Goal: Information Seeking & Learning: Check status

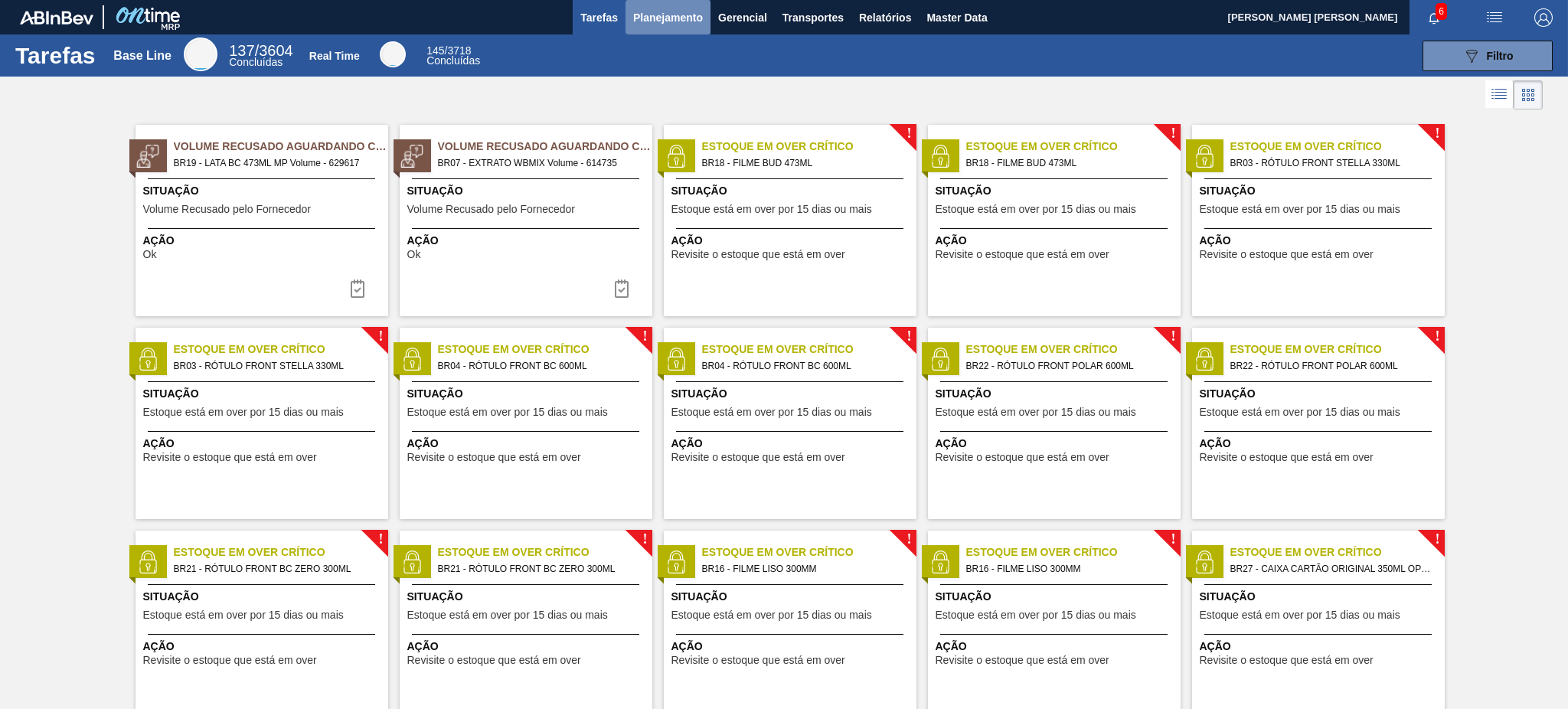
click at [676, 20] on span "Planejamento" at bounding box center [668, 17] width 70 height 18
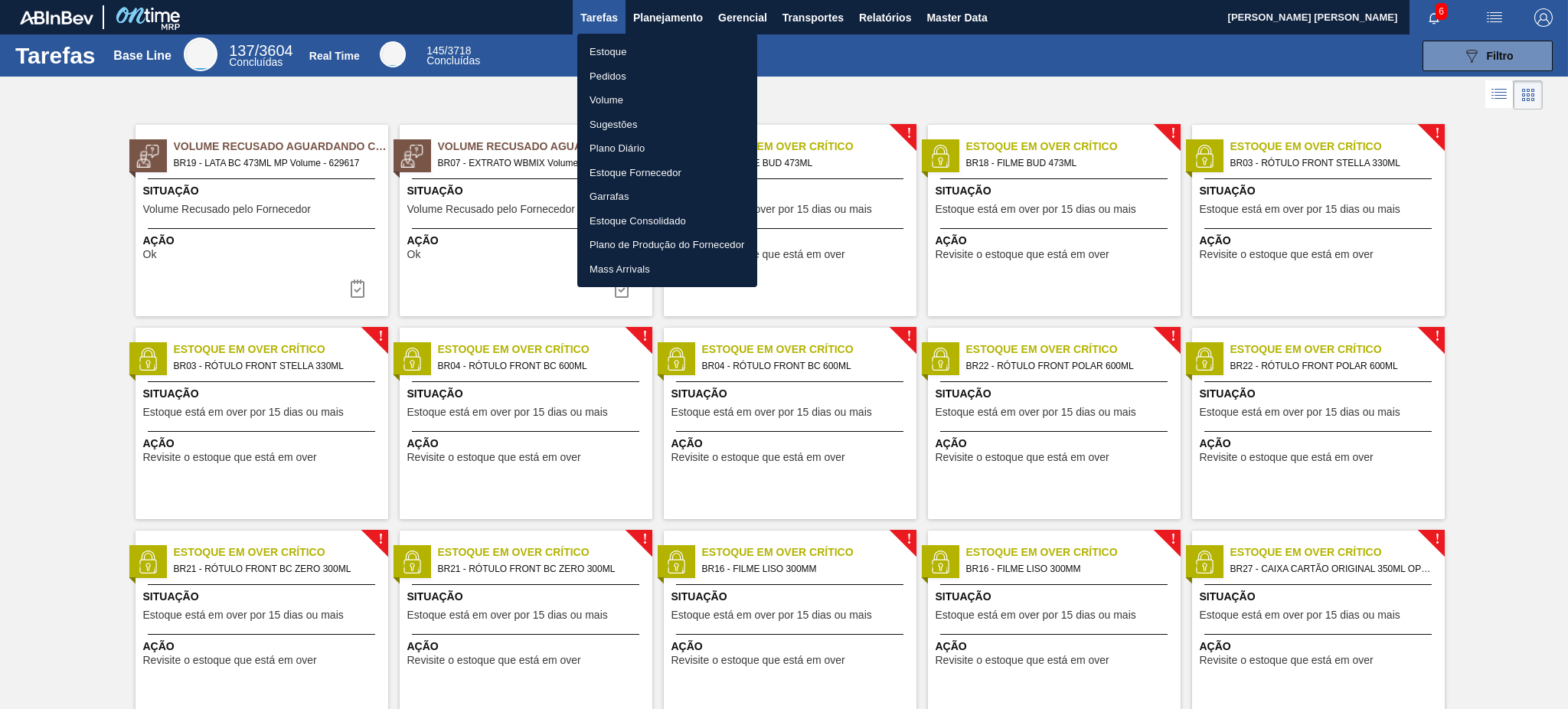
click at [852, 190] on div at bounding box center [784, 354] width 1568 height 709
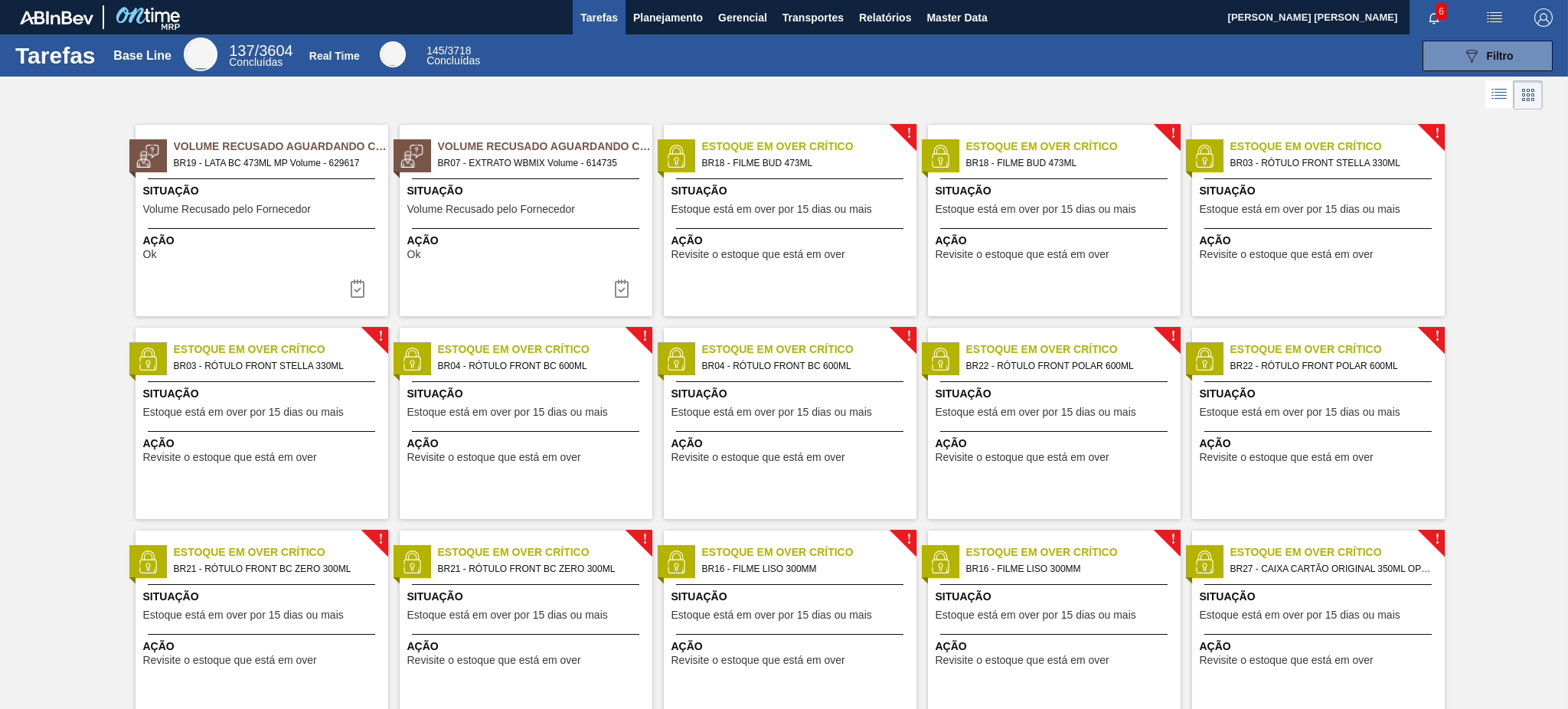
click at [852, 190] on span "Situação" at bounding box center [791, 190] width 241 height 16
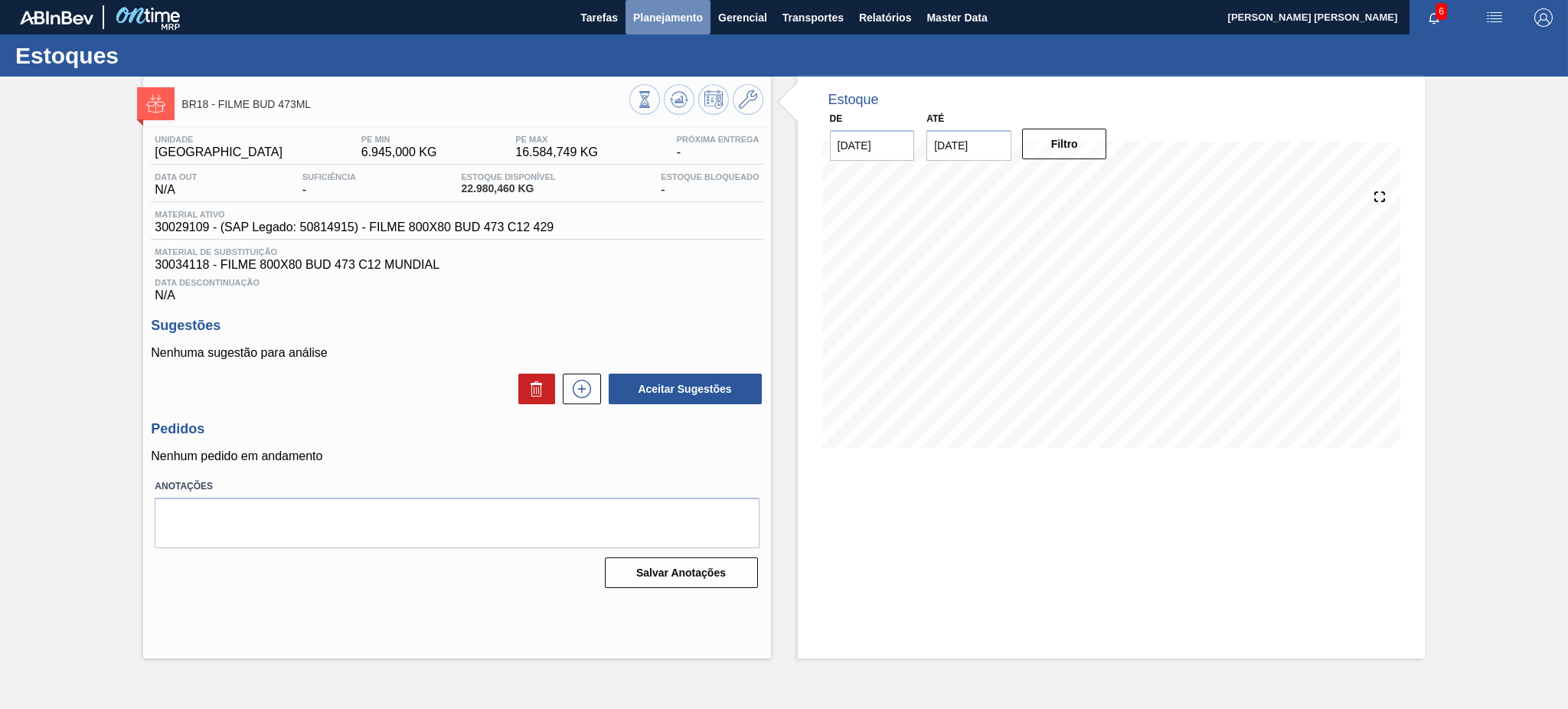
click at [680, 16] on span "Planejamento" at bounding box center [668, 17] width 70 height 18
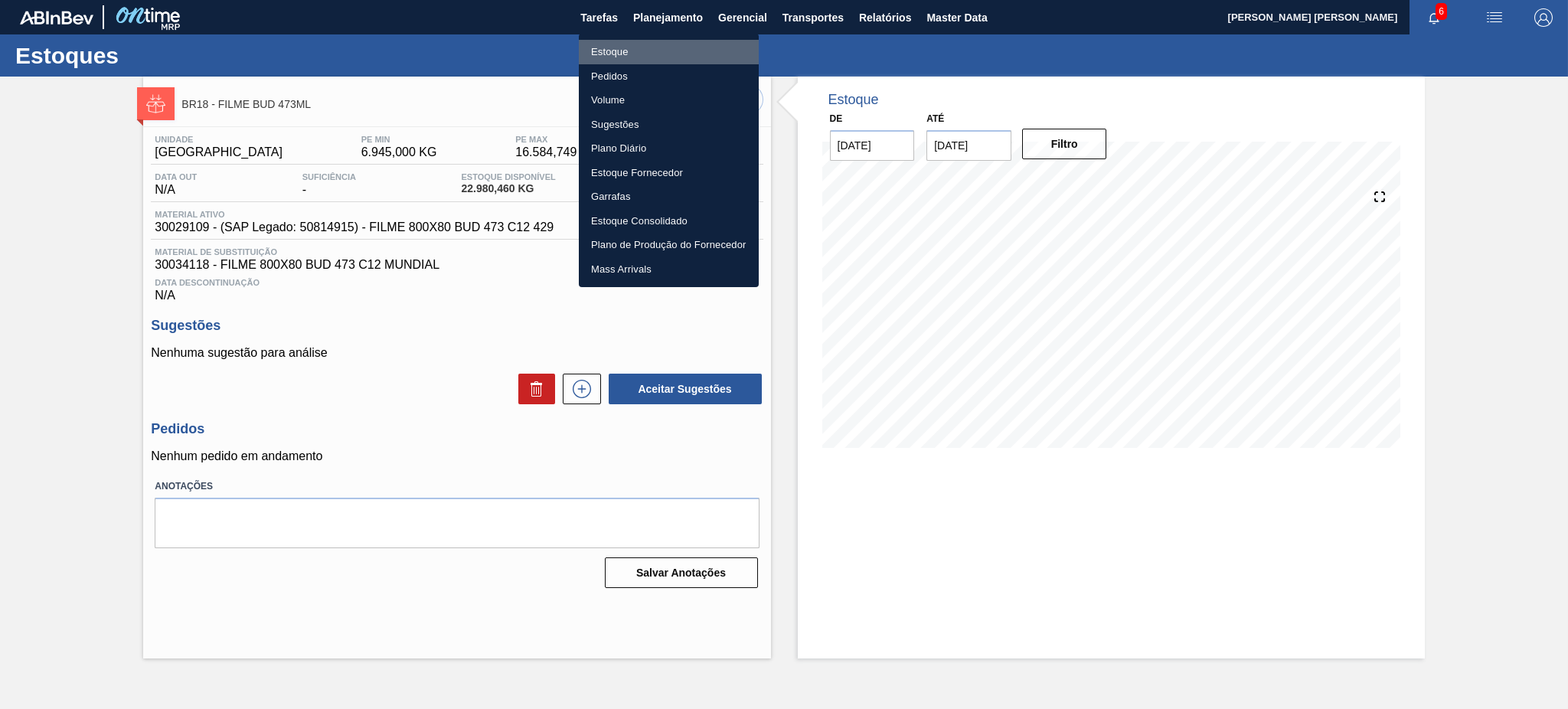
click at [687, 48] on li "Estoque" at bounding box center [669, 51] width 180 height 25
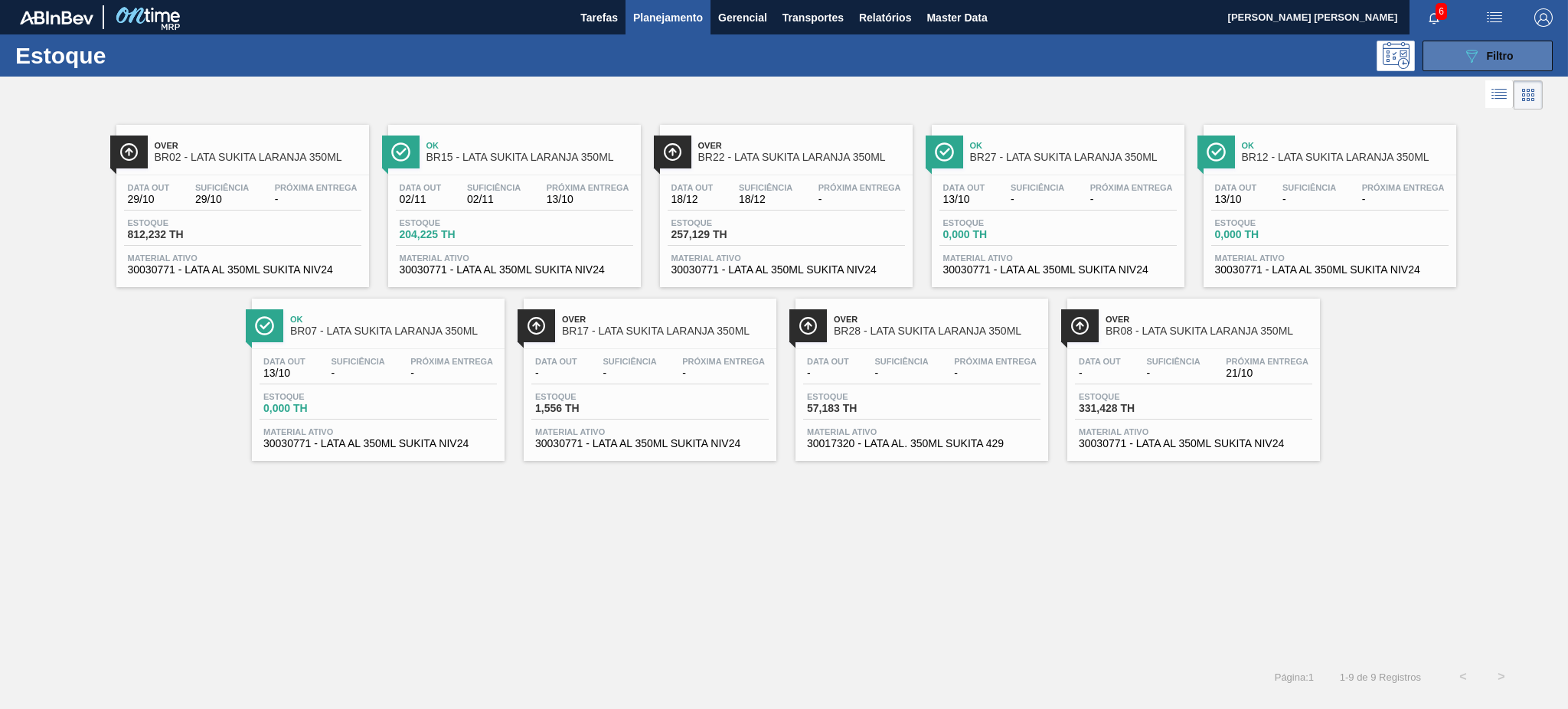
click at [1504, 59] on span "Filtro" at bounding box center [1499, 55] width 27 height 12
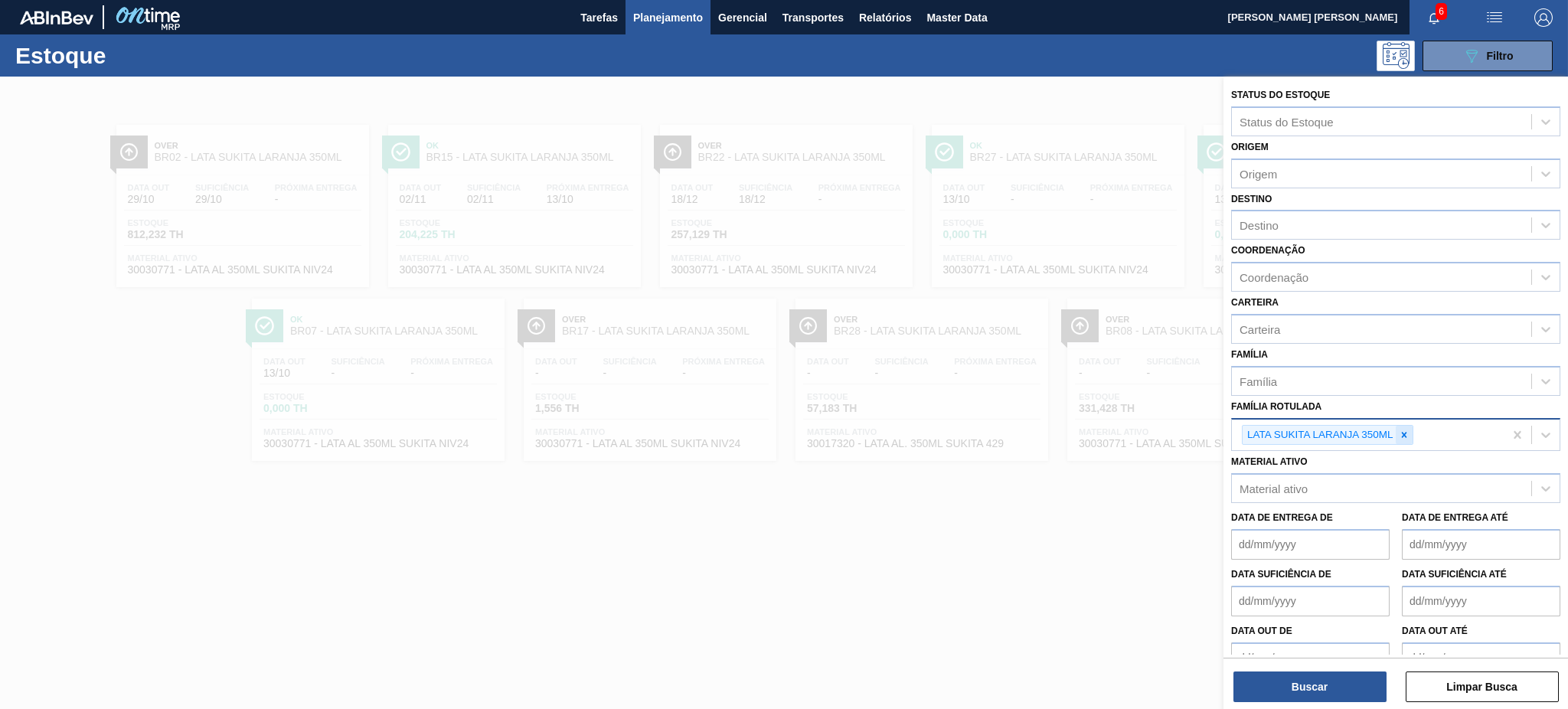
click at [1408, 433] on icon at bounding box center [1404, 435] width 11 height 11
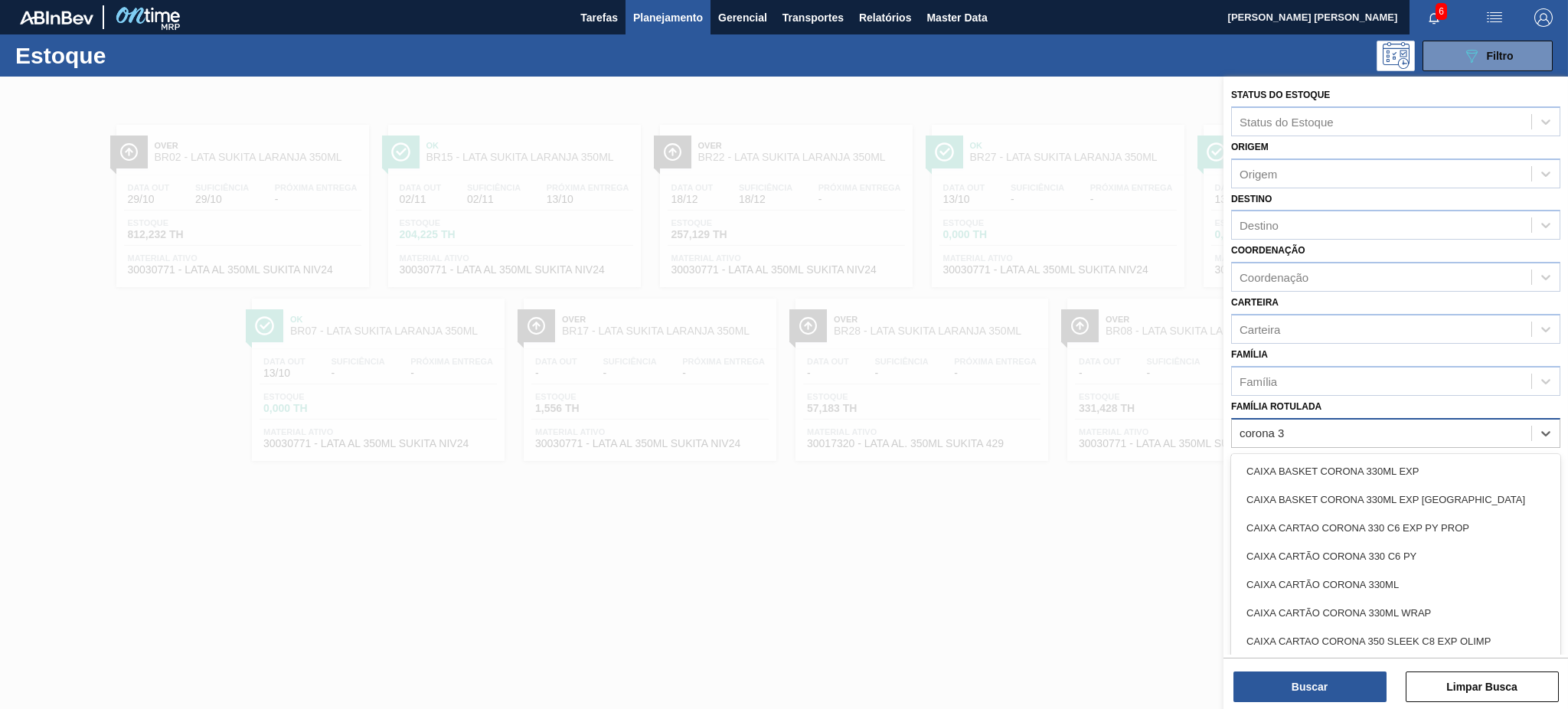
type Rotulada "corona 33"
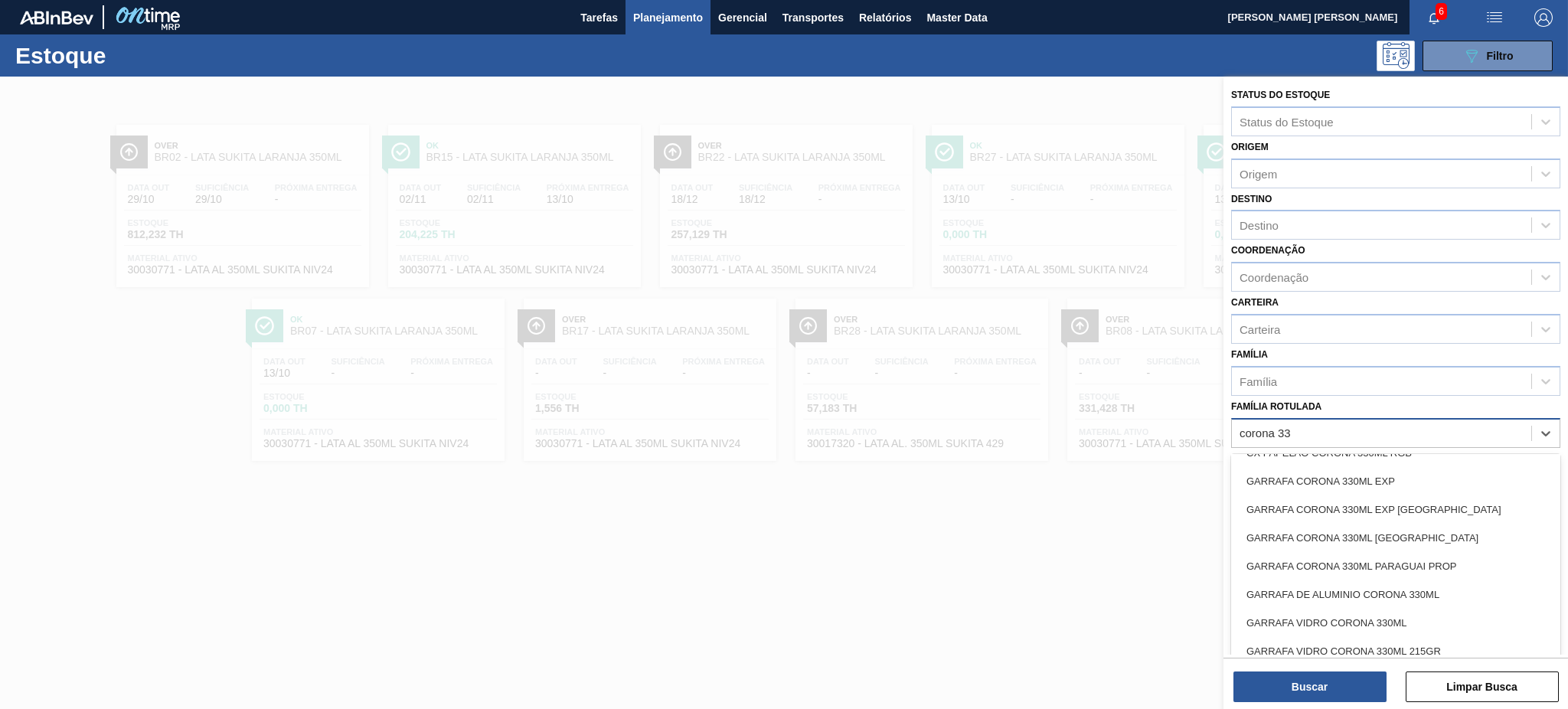
scroll to position [398, 0]
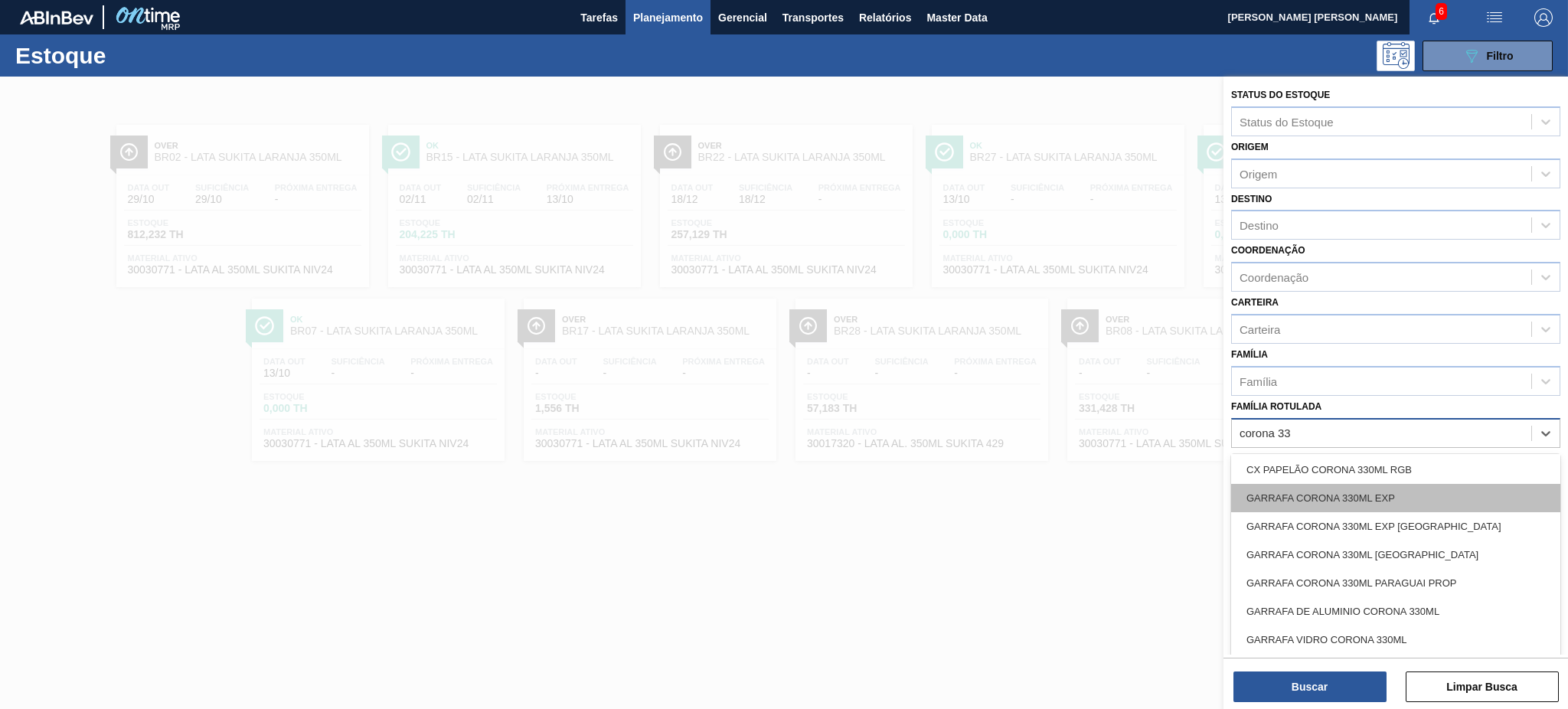
click at [1430, 484] on div "GARRAFA CORONA 330ML EXP" at bounding box center [1395, 497] width 329 height 29
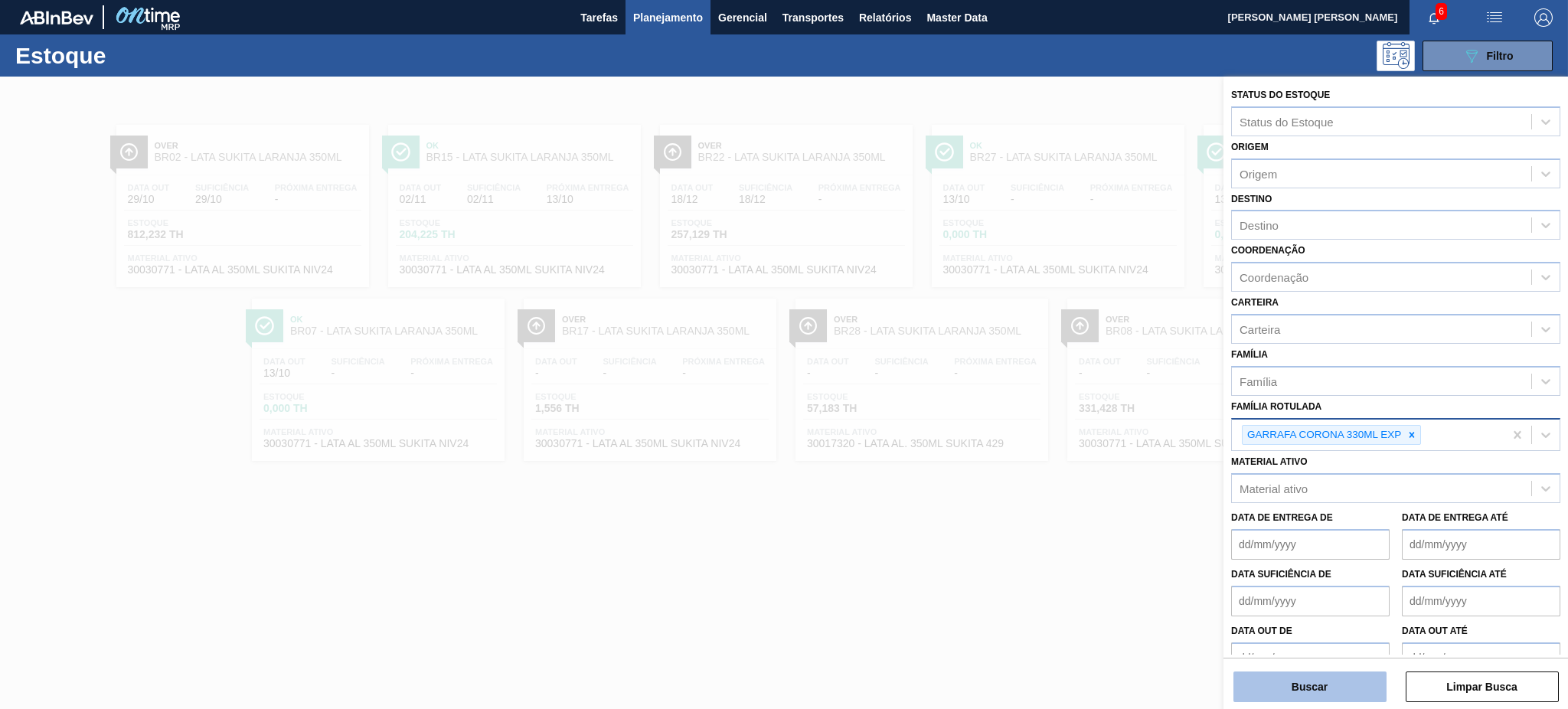
click at [1323, 697] on button "Buscar" at bounding box center [1310, 686] width 153 height 30
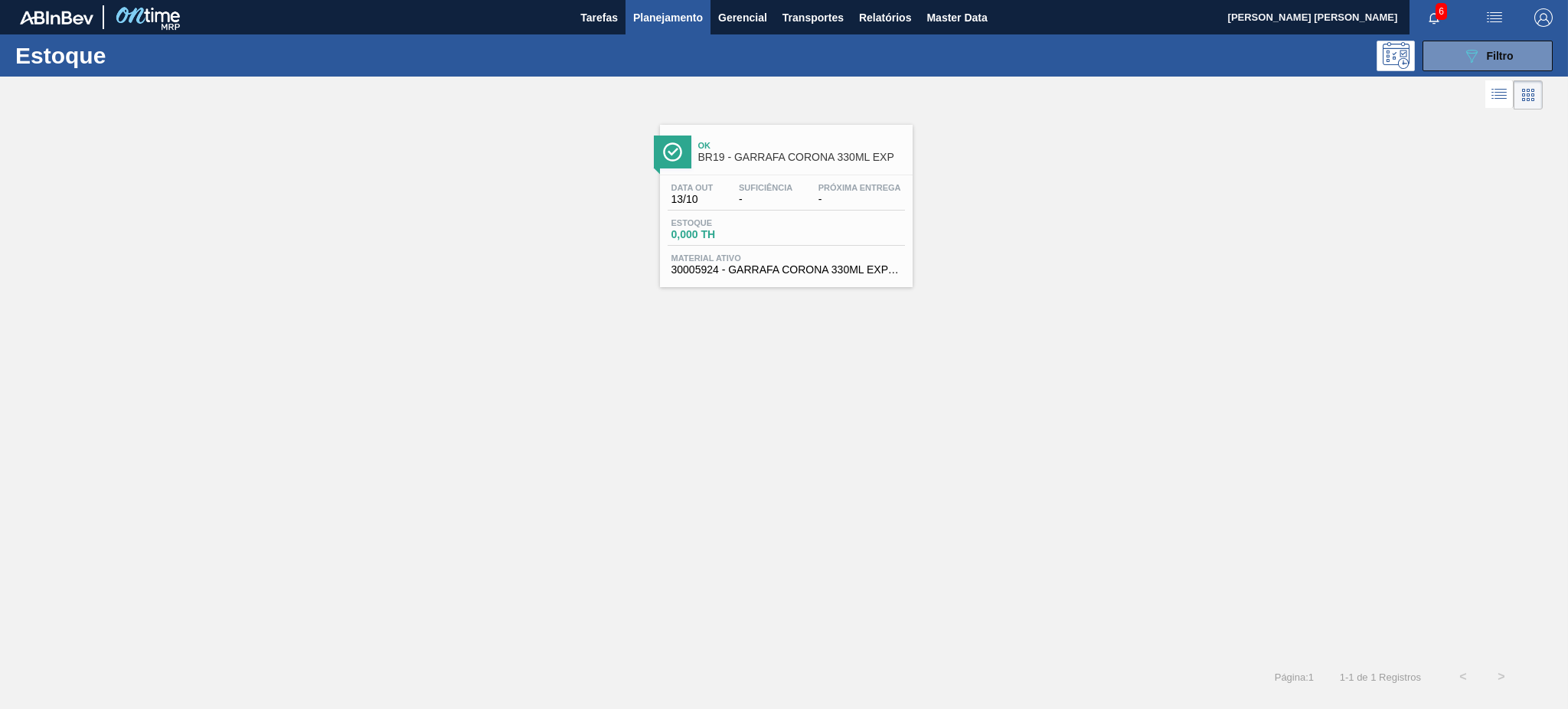
click at [790, 234] on div "Estoque 0,000 TH" at bounding box center [786, 232] width 237 height 28
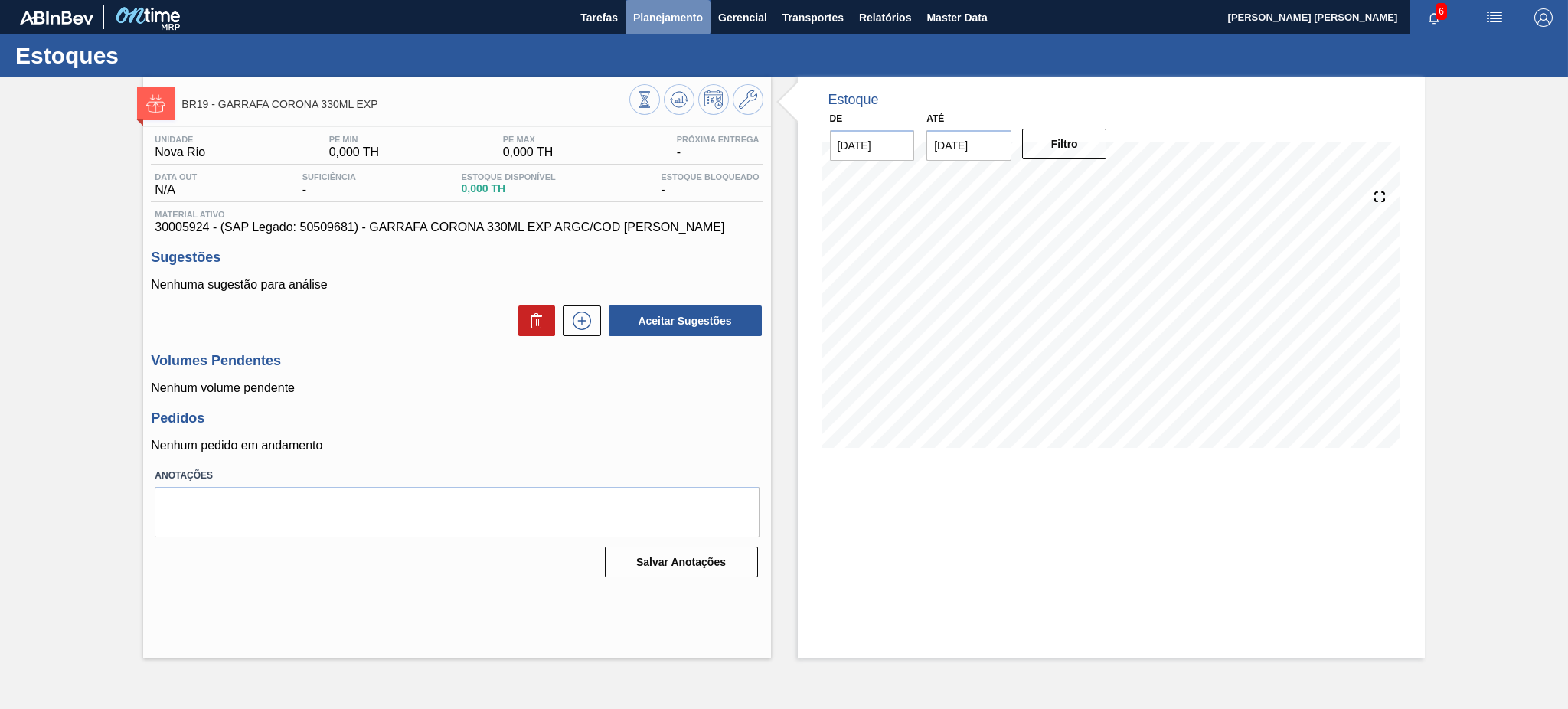
click at [672, 18] on span "Planejamento" at bounding box center [668, 17] width 70 height 18
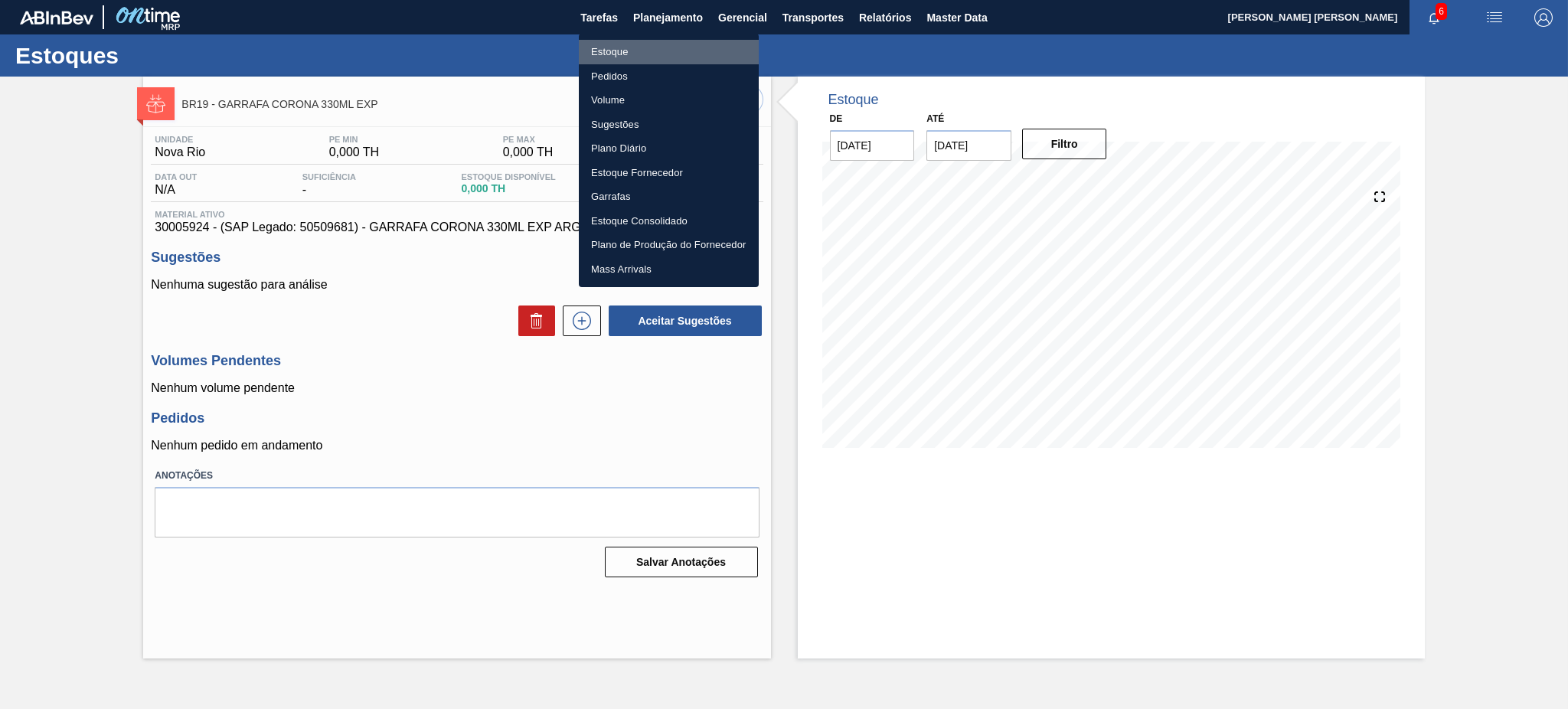
click at [630, 45] on li "Estoque" at bounding box center [669, 51] width 180 height 25
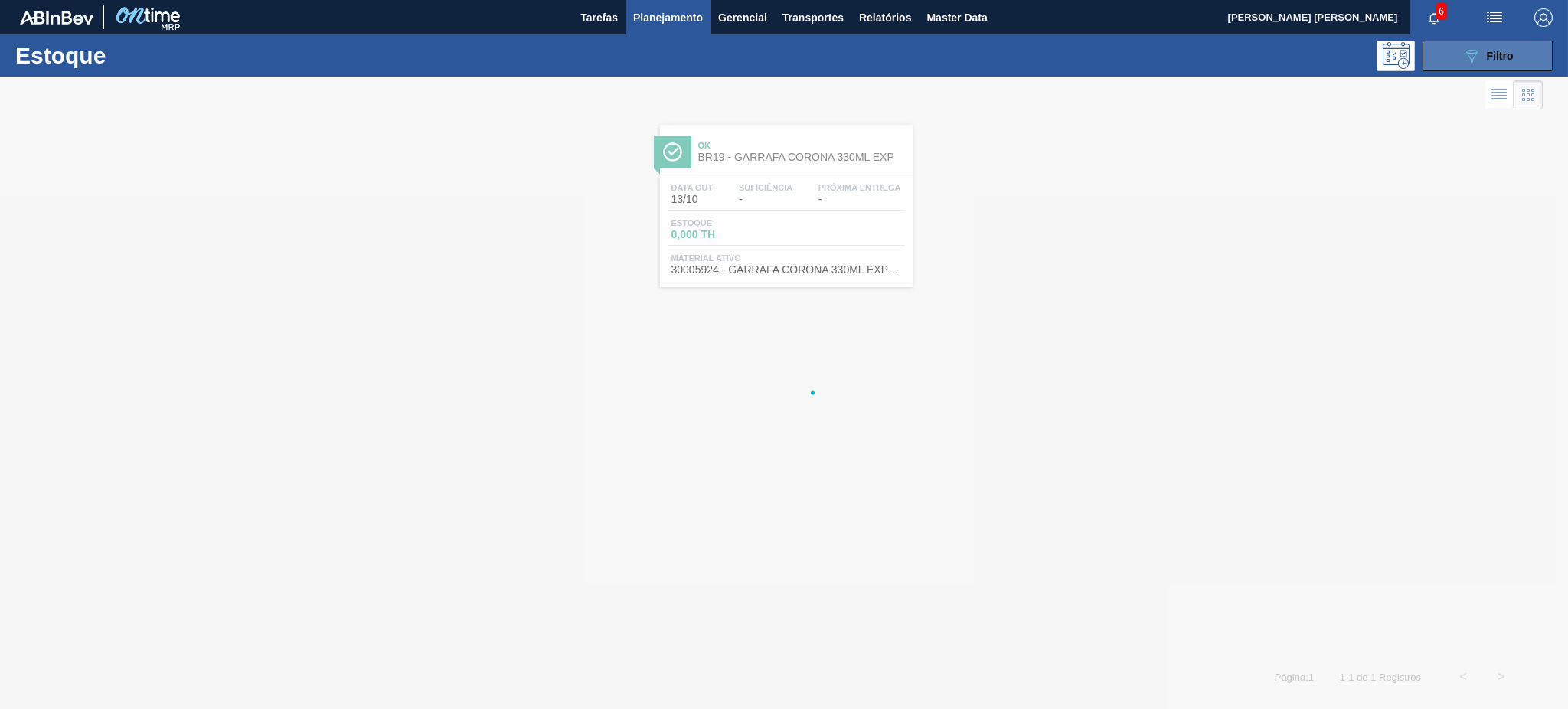
click at [1514, 52] on button "089F7B8B-B2A5-4AFE-B5C0-19BA573D28AC Filtro" at bounding box center [1487, 55] width 131 height 30
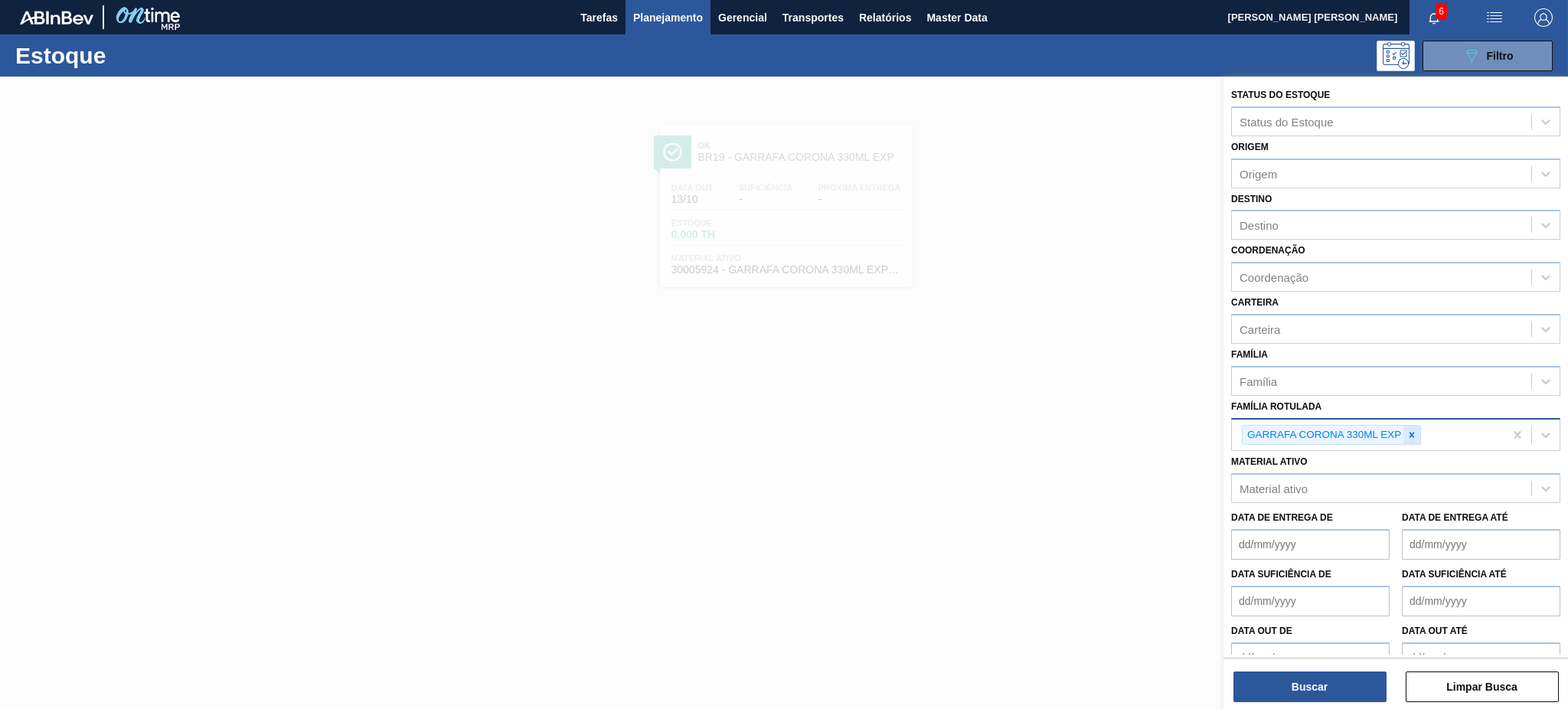
click at [1415, 429] on icon at bounding box center [1412, 435] width 11 height 11
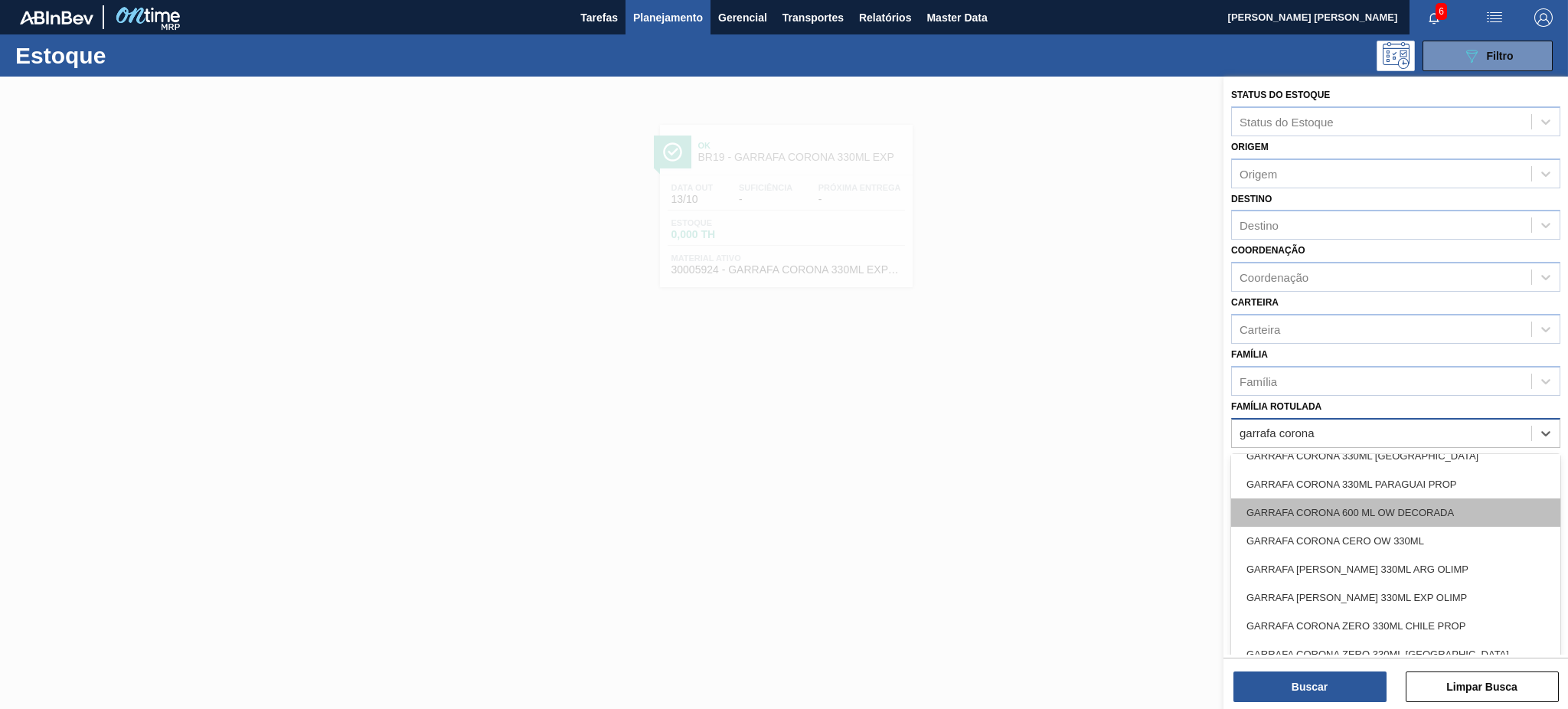
scroll to position [74, 0]
type Rotulada "g"
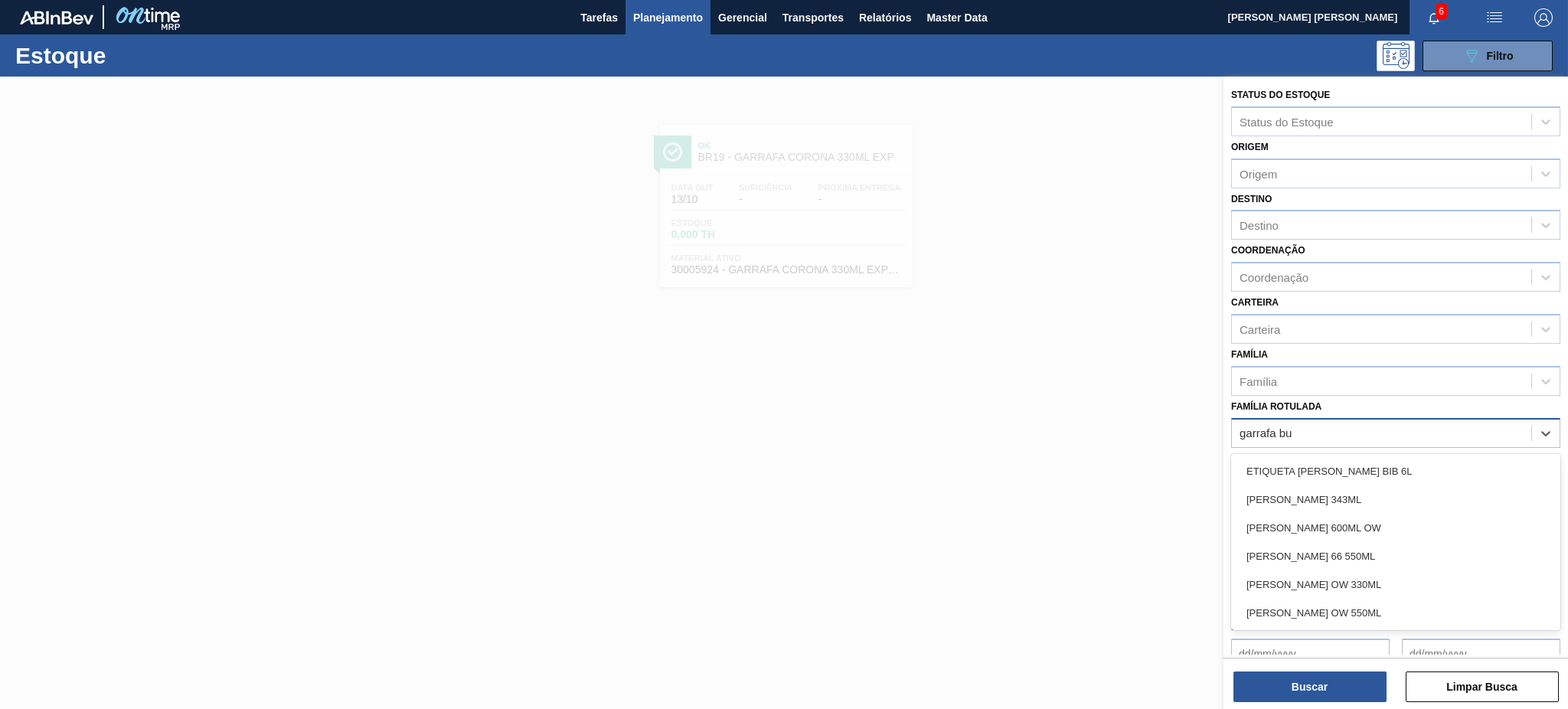
type Rotulada "[PERSON_NAME]"
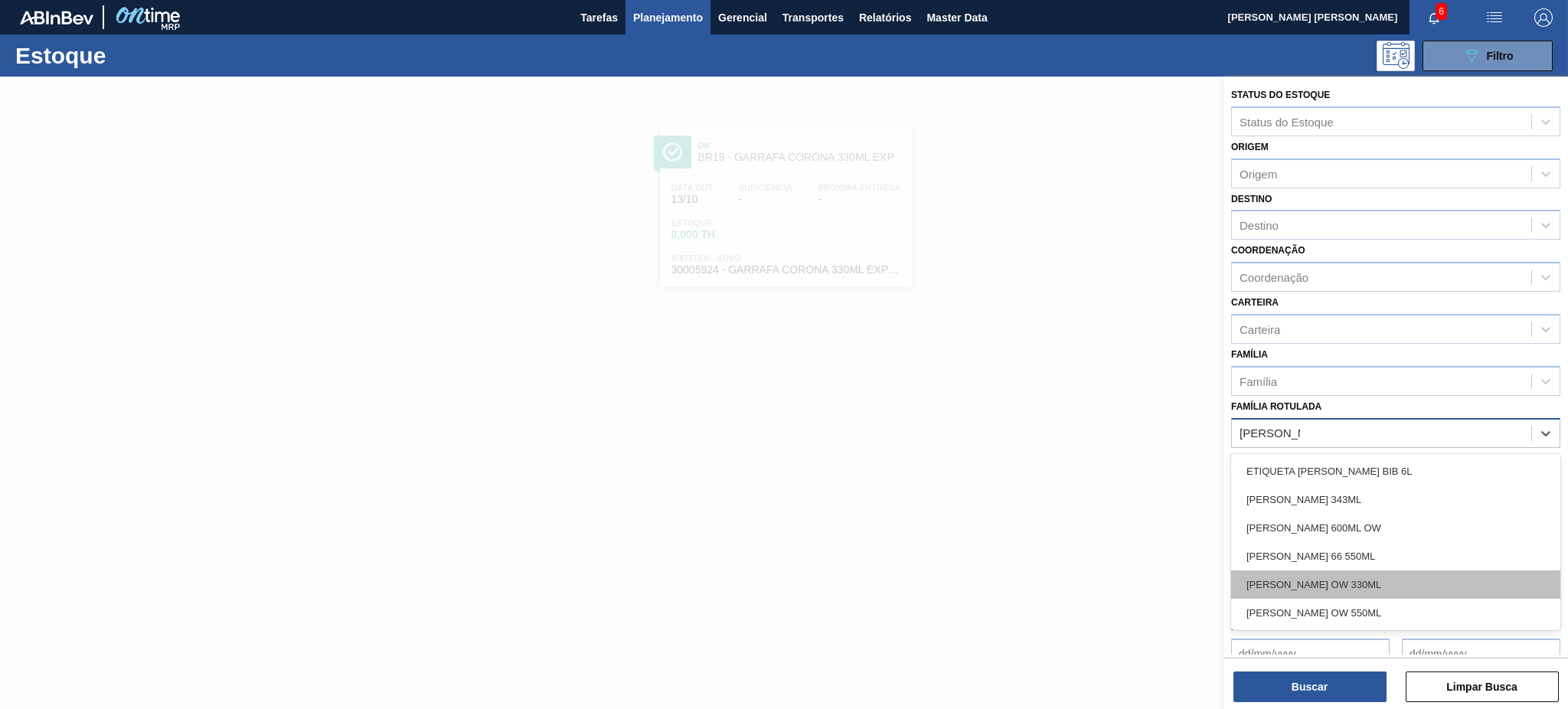
click at [1381, 574] on div "[PERSON_NAME] OW 330ML" at bounding box center [1395, 584] width 329 height 29
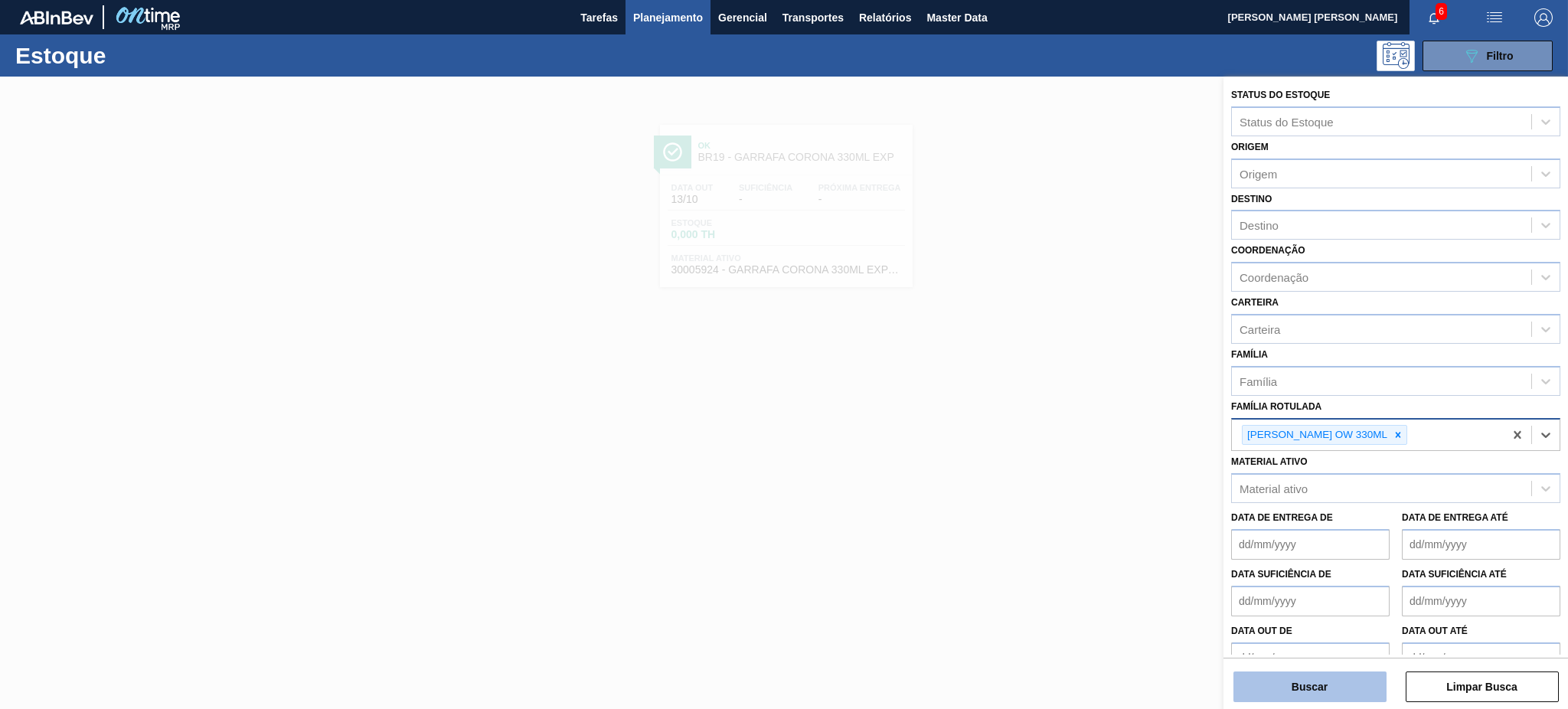
click at [1291, 694] on button "Buscar" at bounding box center [1310, 686] width 153 height 30
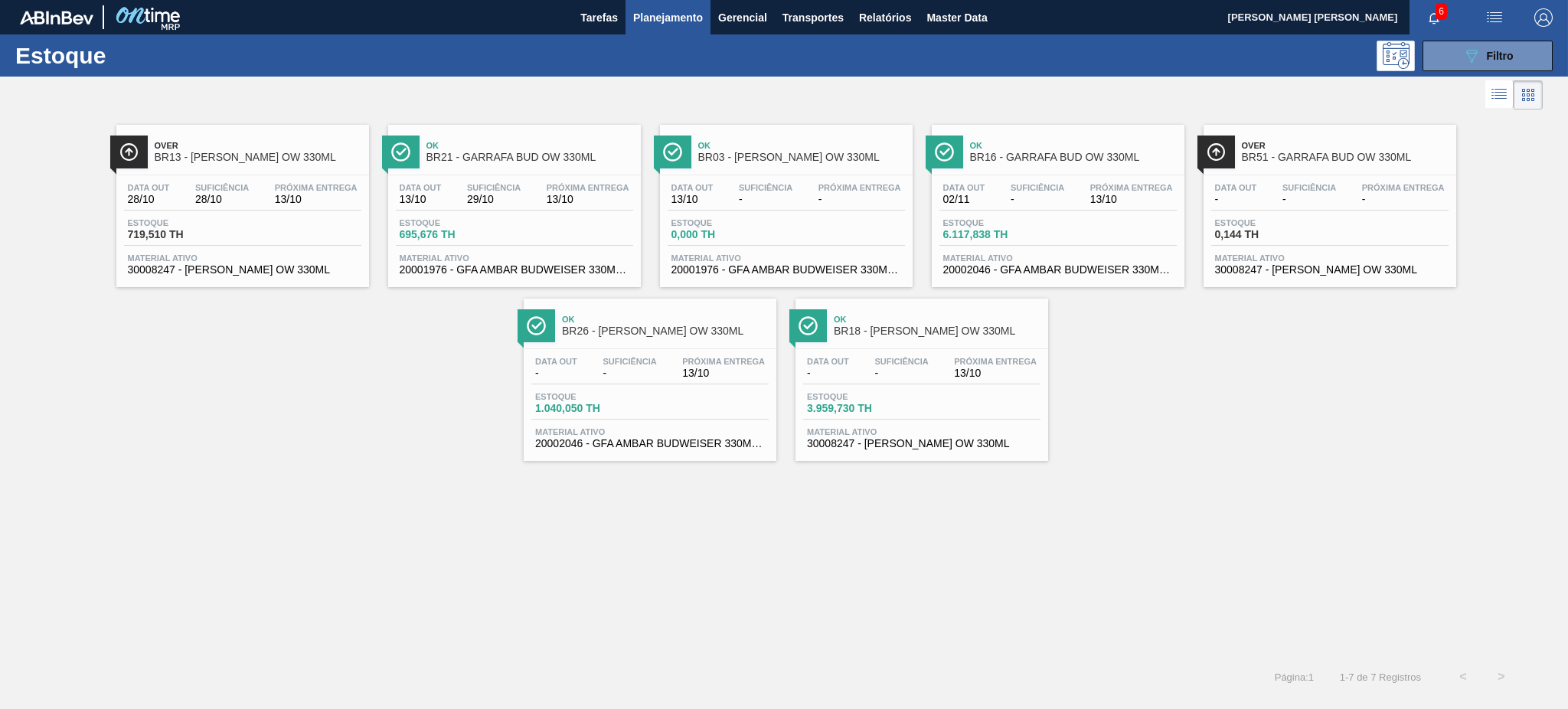
click at [990, 205] on div "Data out 02/11 Suficiência - Próxima Entrega 13/10" at bounding box center [1058, 197] width 237 height 28
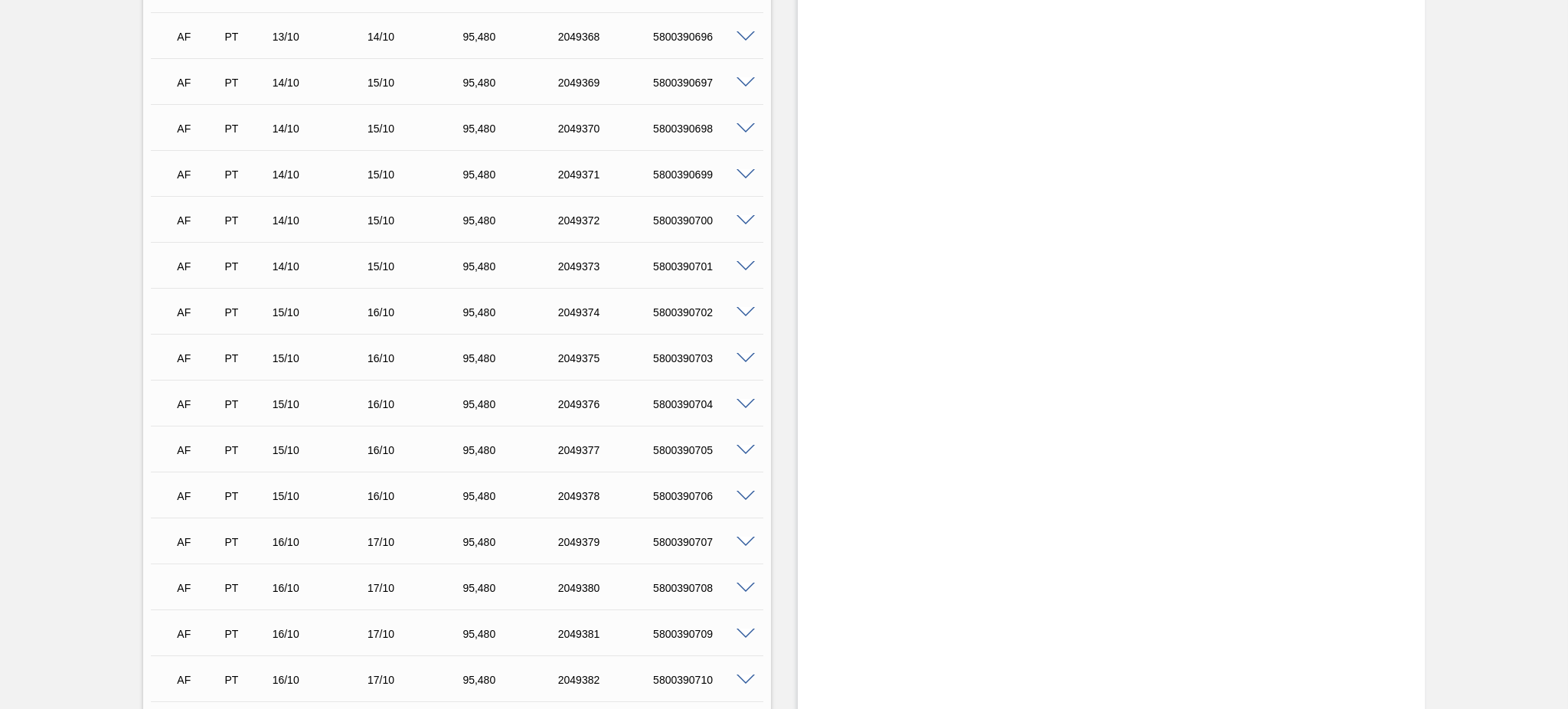
scroll to position [2458, 0]
